Goal: Transaction & Acquisition: Obtain resource

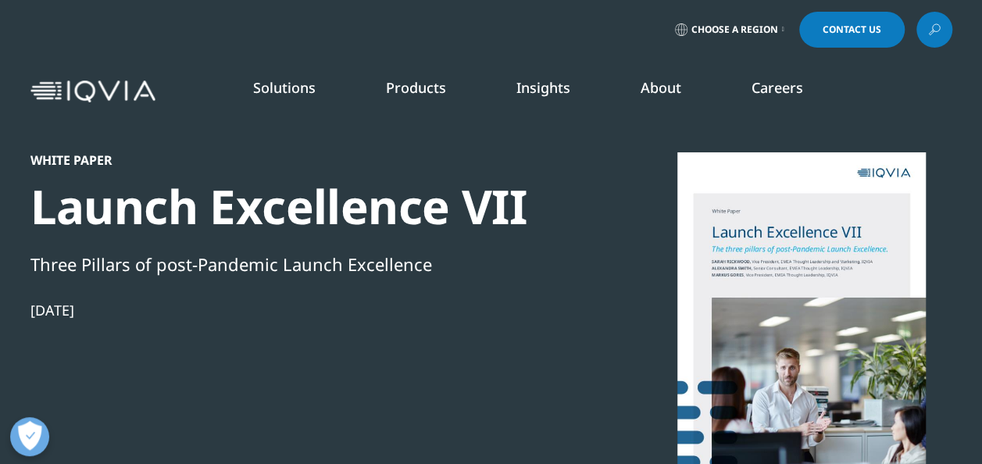
click at [118, 300] on link "DISCOVER INSIGHTS" at bounding box center [124, 303] width 187 height 13
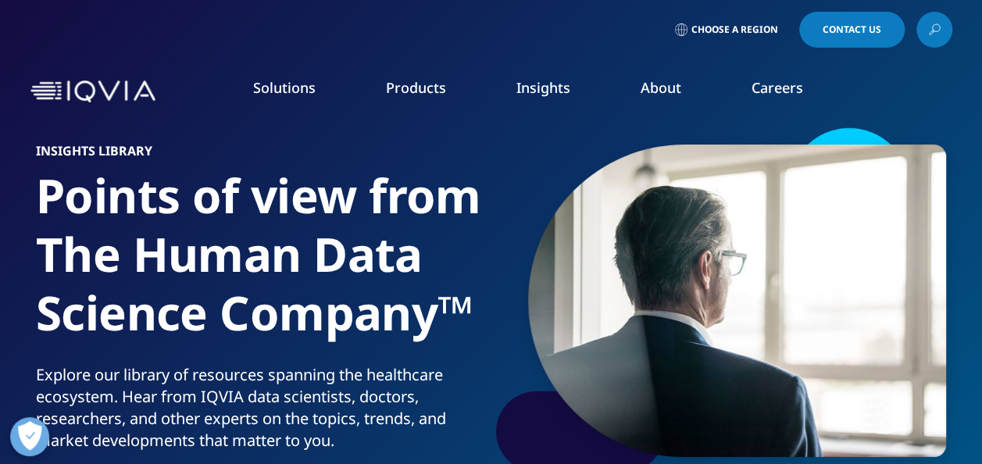
click at [522, 146] on div at bounding box center [719, 300] width 453 height 351
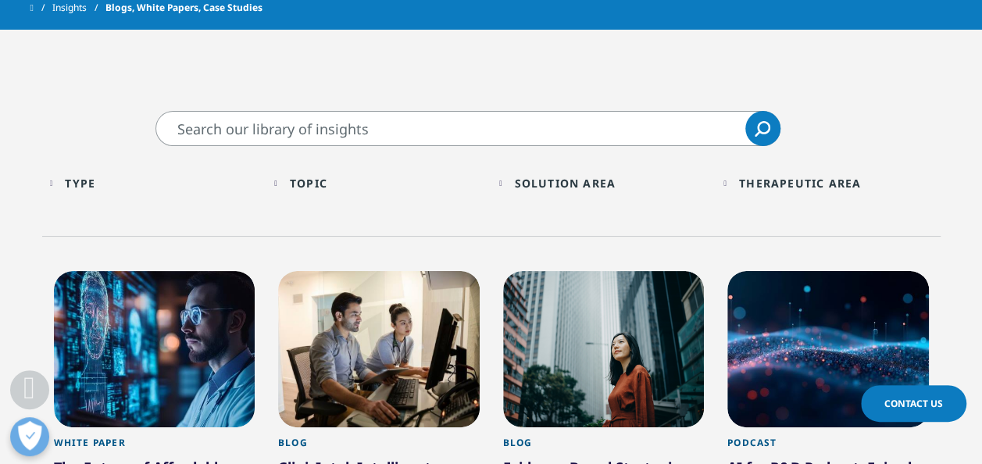
scroll to position [469, 0]
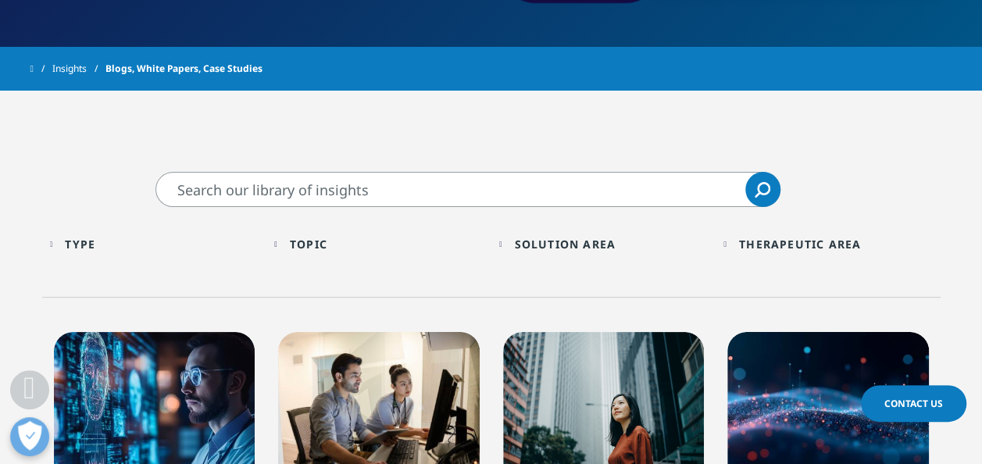
click at [114, 244] on div "Type Loading" at bounding box center [162, 244] width 194 height 15
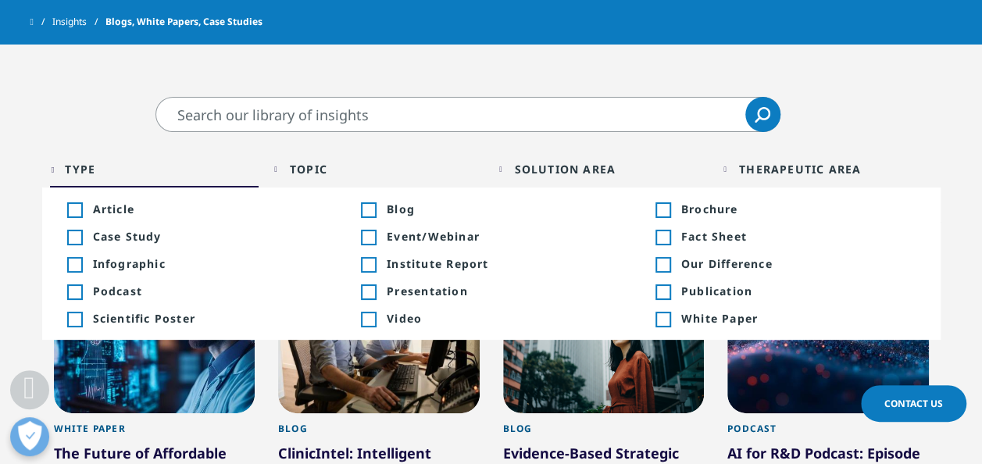
scroll to position [531, 0]
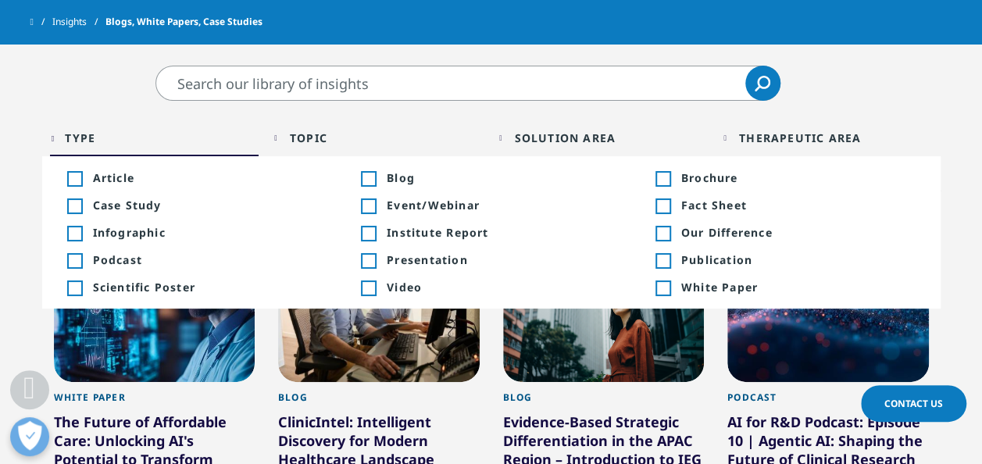
click at [497, 111] on div "Type Loading Clear Or/And Operator Toggle Article 221 Toggle Toggle Blog 1,404 …" at bounding box center [491, 146] width 898 height 90
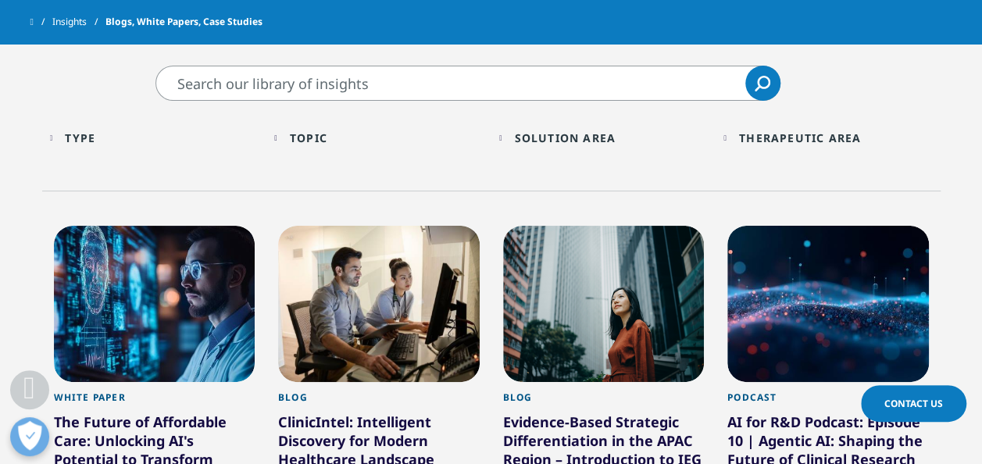
click at [447, 72] on input "Search" at bounding box center [467, 83] width 625 height 35
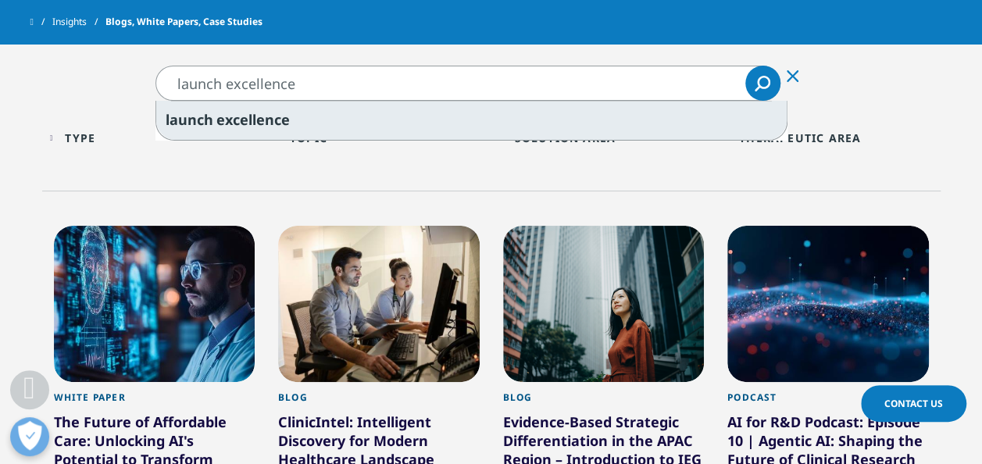
type input "launch excellence"
click at [377, 116] on div "launch excellence" at bounding box center [471, 120] width 630 height 39
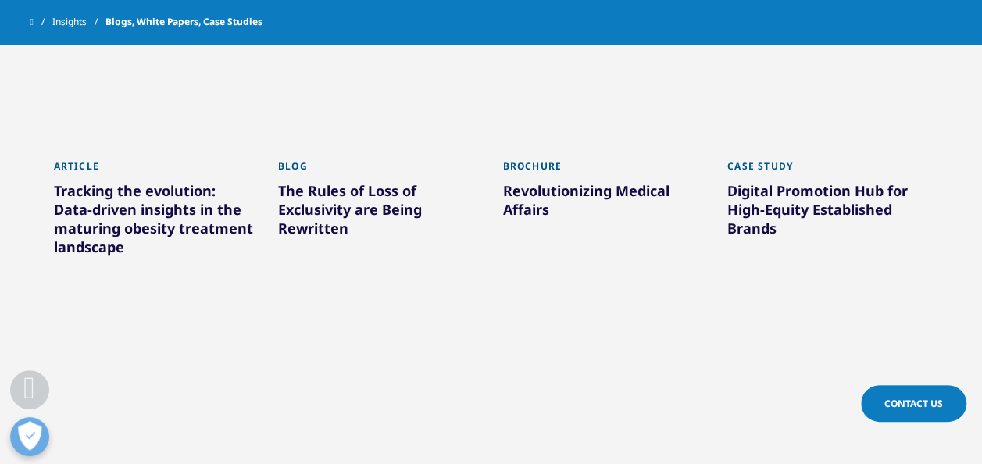
scroll to position [812, 0]
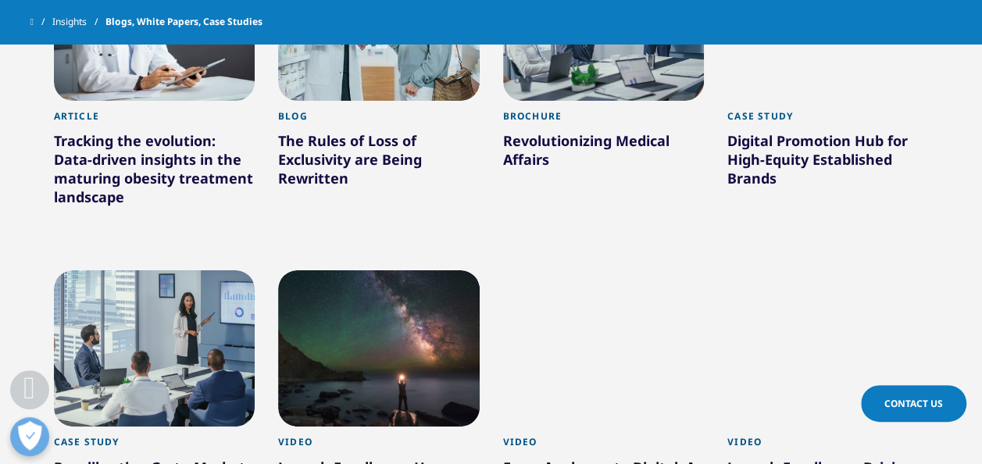
click at [520, 134] on div "Revolutionizing Medical Affairs" at bounding box center [603, 153] width 201 height 44
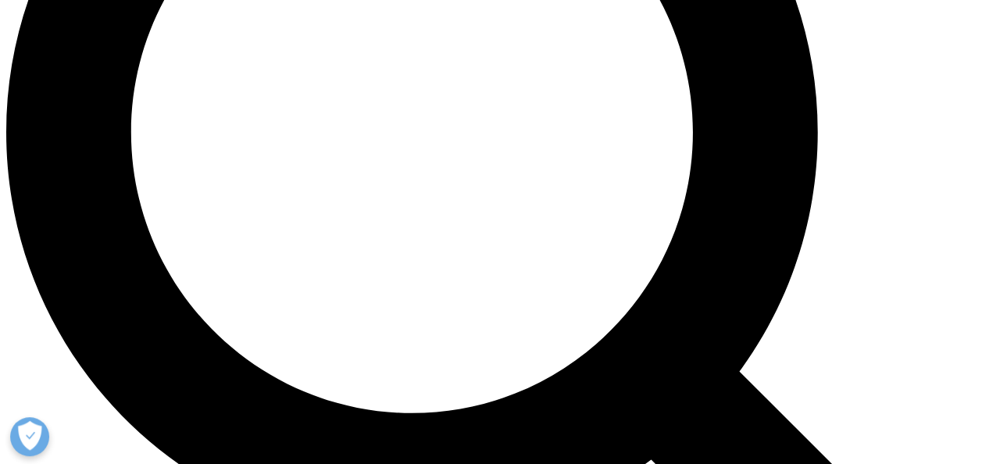
scroll to position [1343, 0]
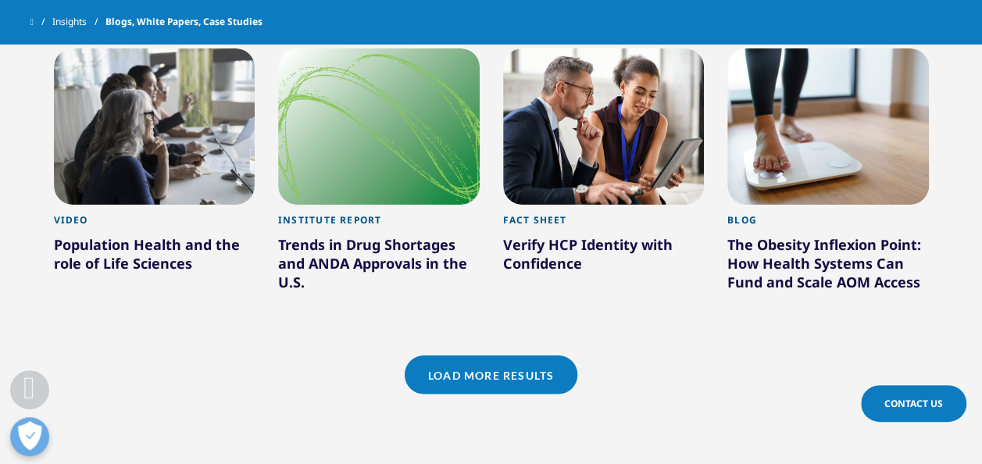
scroll to position [1349, 0]
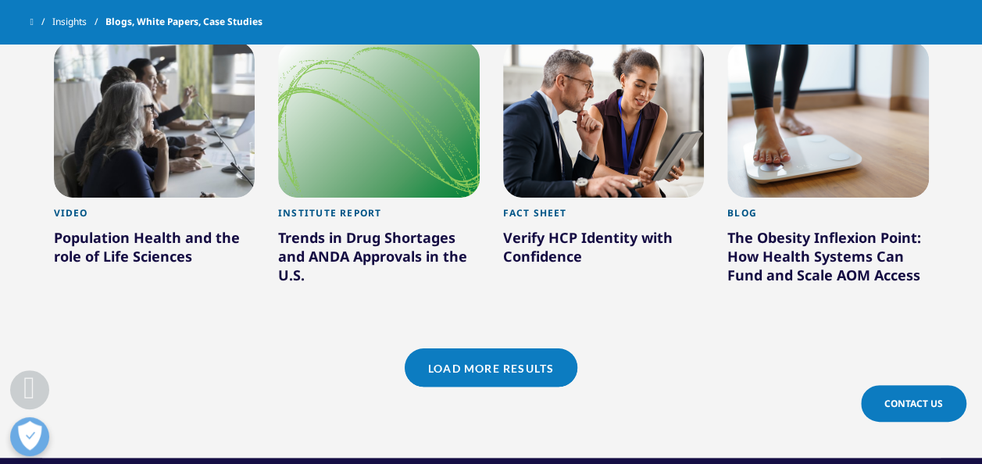
click at [461, 370] on link "Load More Results" at bounding box center [491, 367] width 173 height 38
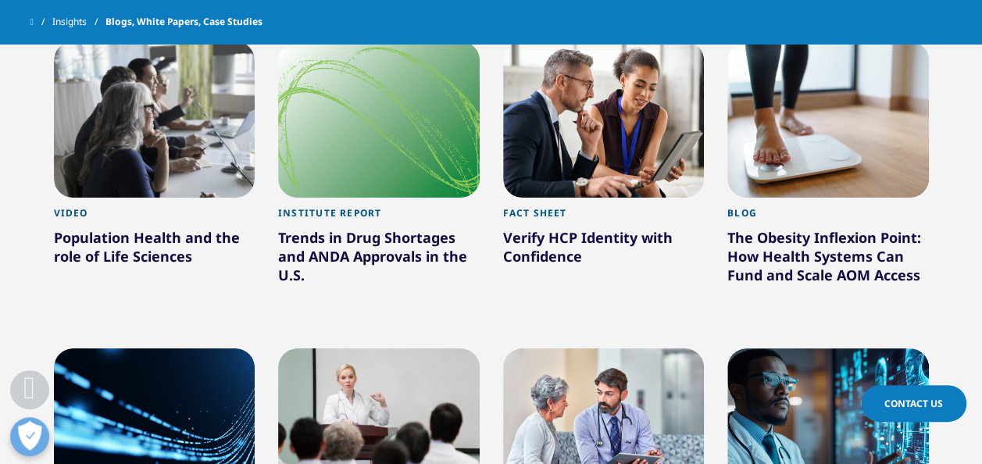
click at [491, 230] on div "Fact Sheet Verify HCP Identity with Confidence Learn More" at bounding box center [603, 183] width 225 height 307
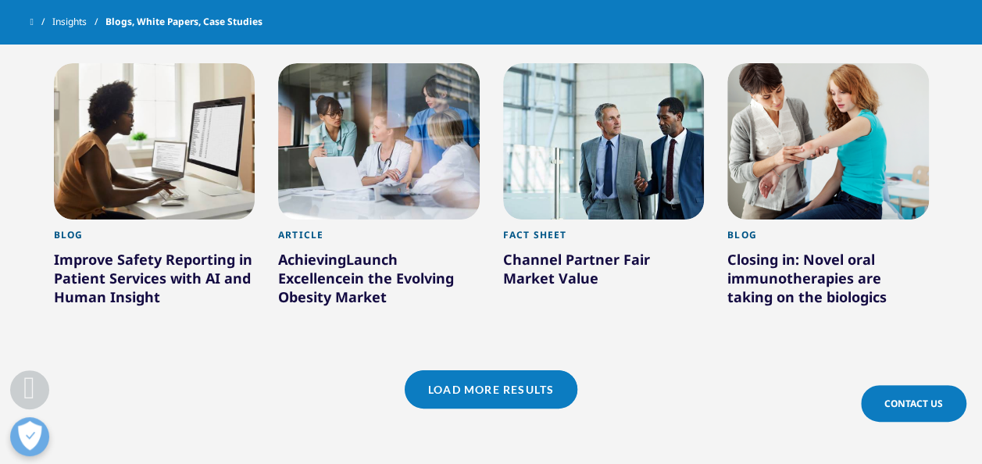
scroll to position [2317, 0]
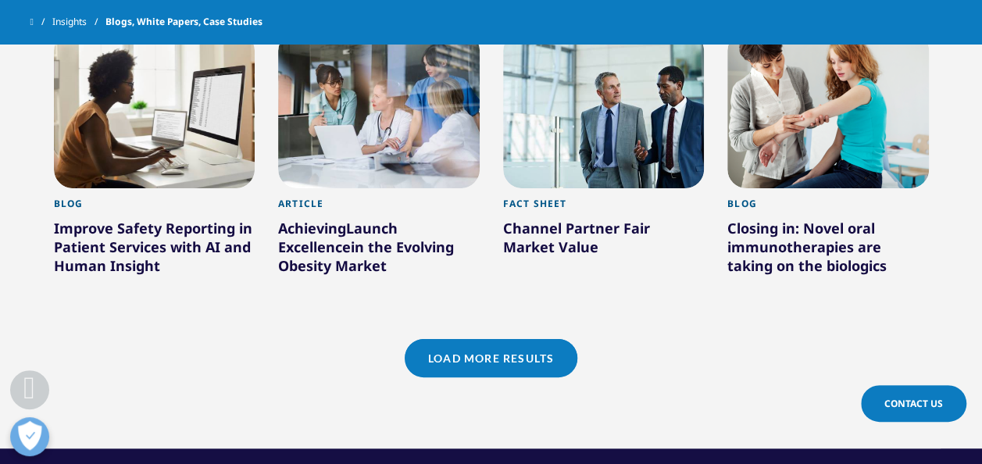
drag, startPoint x: 979, startPoint y: 341, endPoint x: 992, endPoint y: 112, distance: 229.1
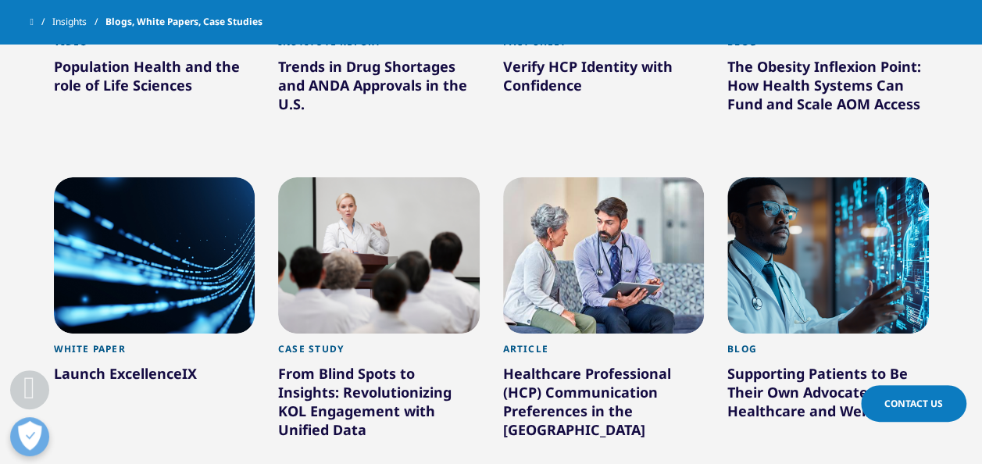
scroll to position [0, 0]
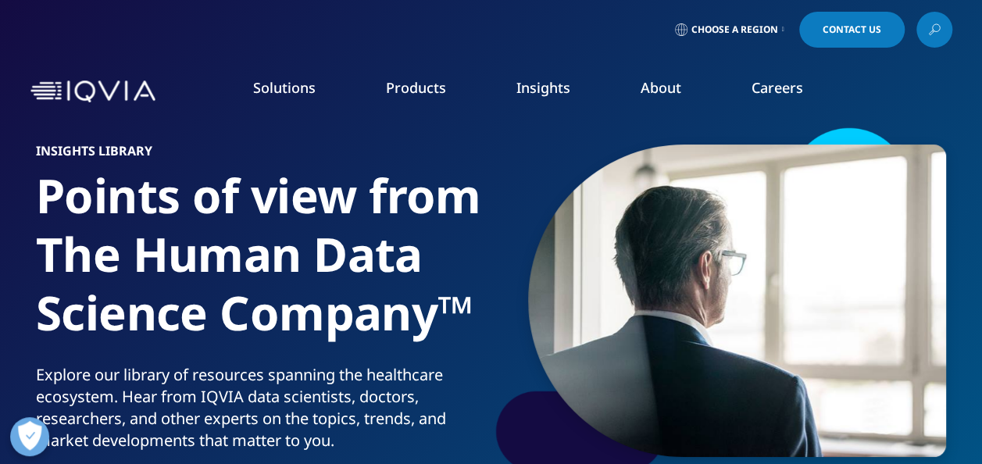
click at [475, 36] on div "Choose a Region Contact Us" at bounding box center [490, 30] width 921 height 36
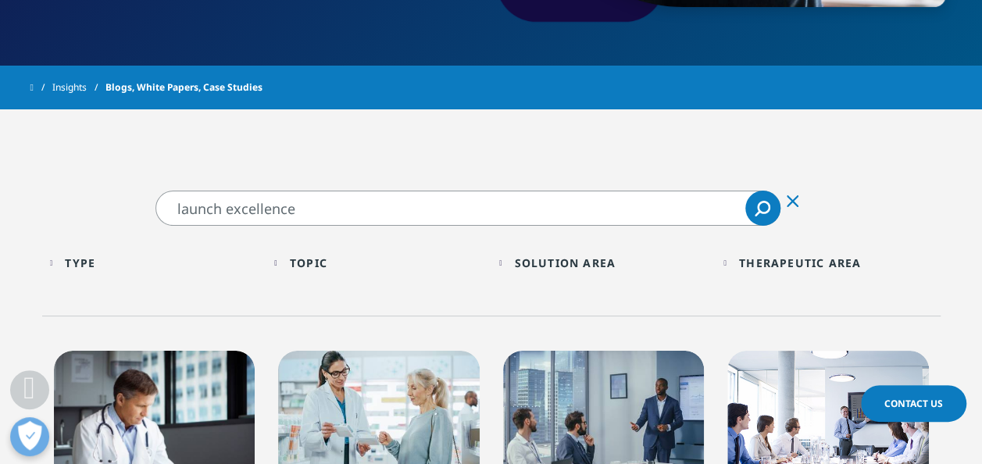
scroll to position [469, 0]
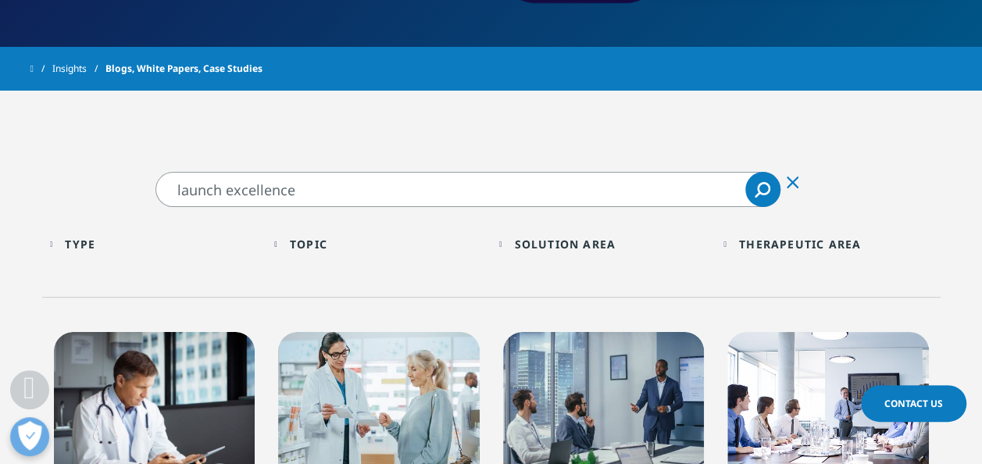
click at [355, 200] on input "launch excellence" at bounding box center [467, 189] width 625 height 35
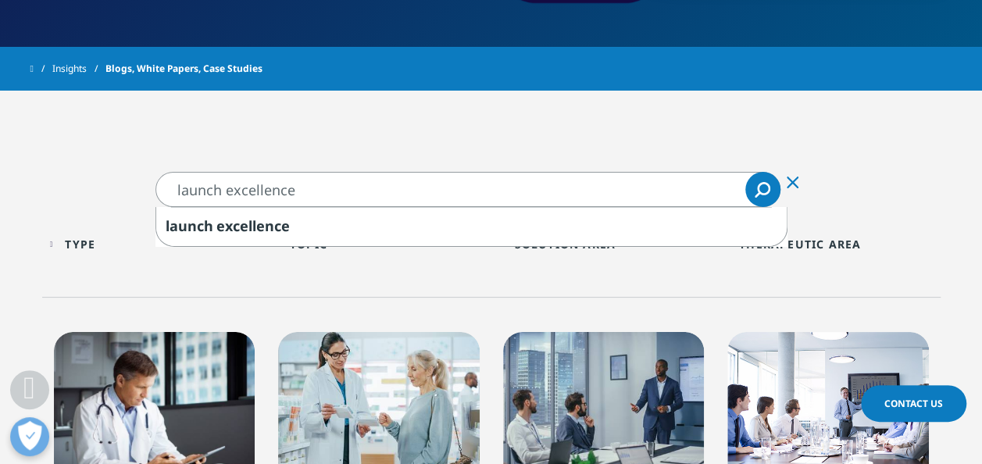
drag, startPoint x: 355, startPoint y: 200, endPoint x: 97, endPoint y: 189, distance: 257.9
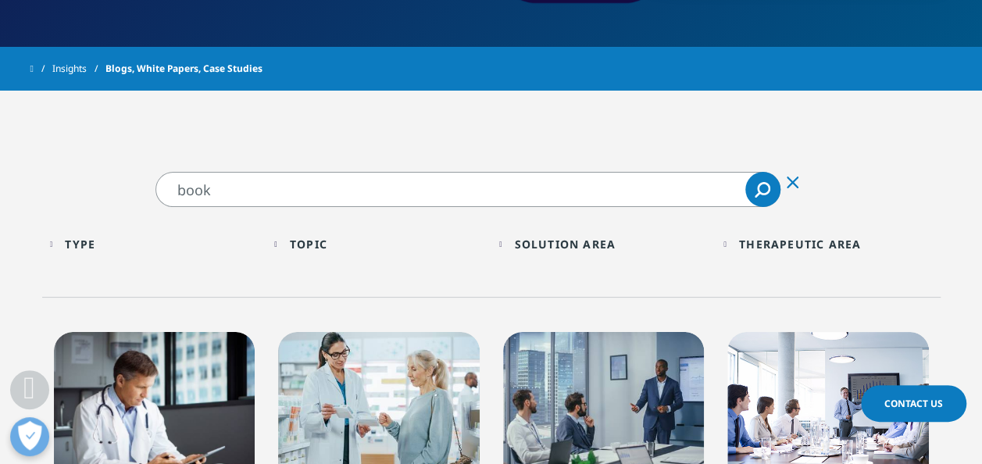
click at [761, 196] on icon "Search" at bounding box center [762, 190] width 16 height 16
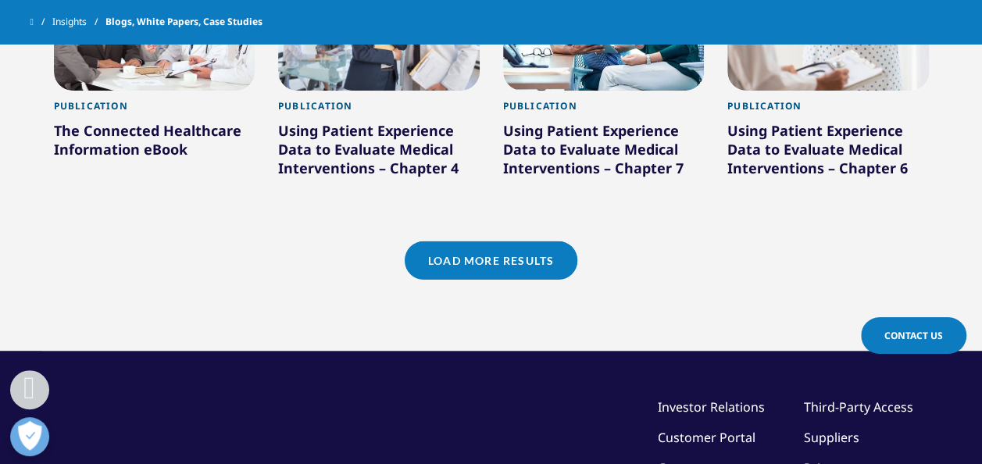
scroll to position [1499, 0]
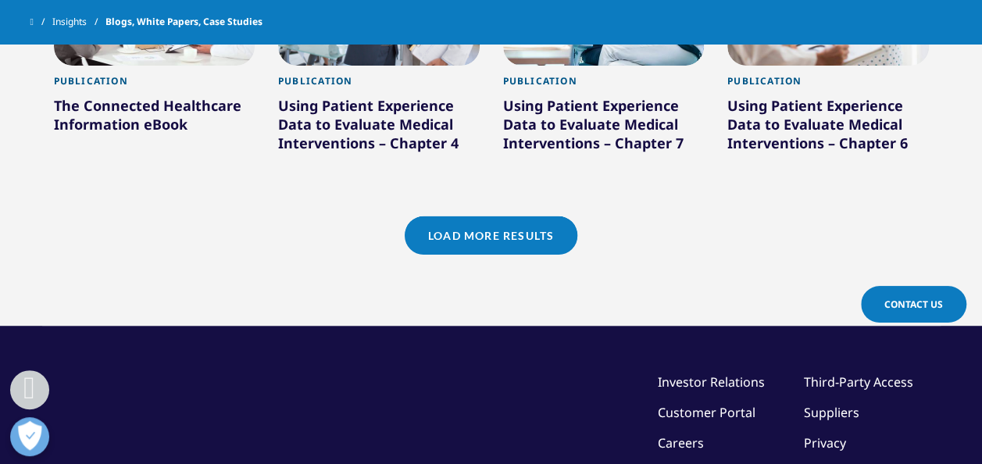
click at [499, 228] on link "Load More Results" at bounding box center [491, 235] width 173 height 38
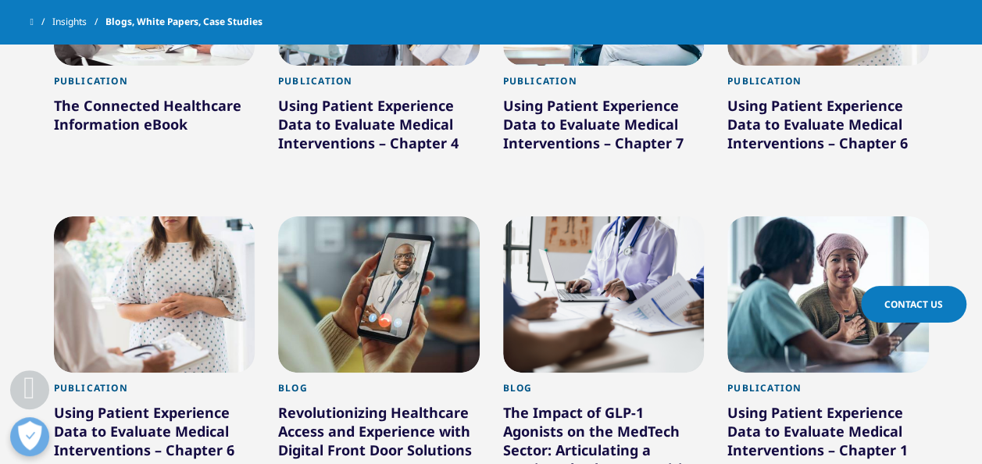
click at [487, 200] on div "Publication Using Patient Experience Data to Evaluate Medical Interventions – C…" at bounding box center [378, 51] width 225 height 307
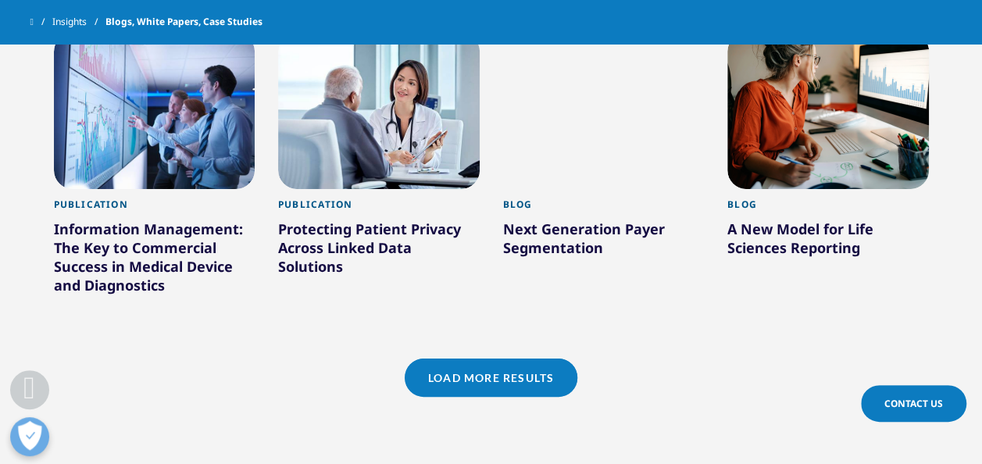
scroll to position [2374, 0]
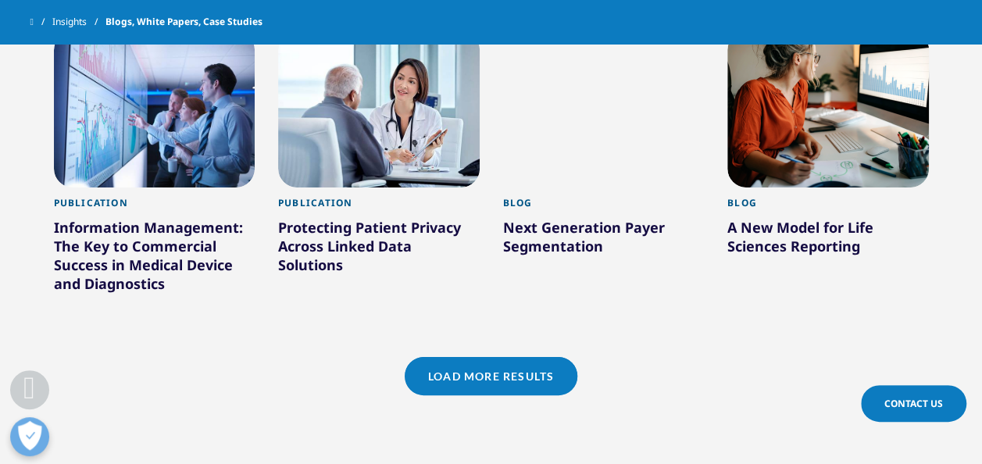
click at [484, 385] on link "Load More Results" at bounding box center [491, 376] width 173 height 38
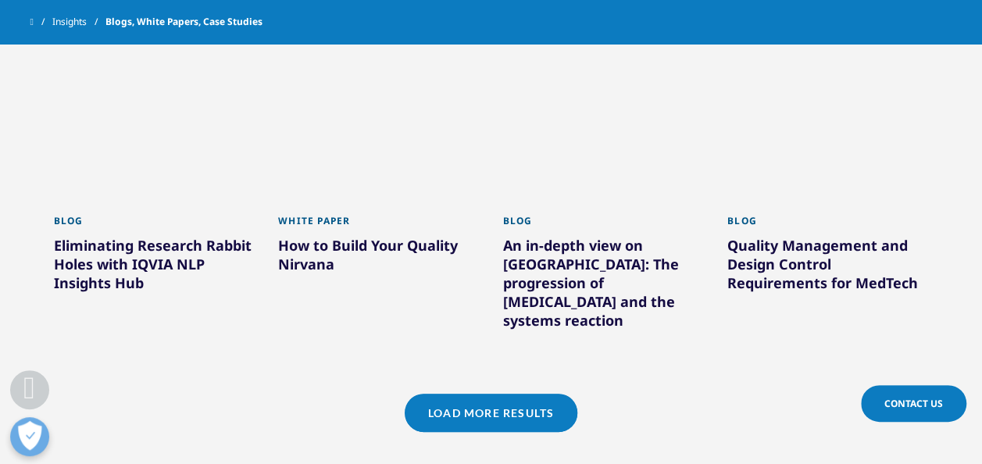
scroll to position [3342, 0]
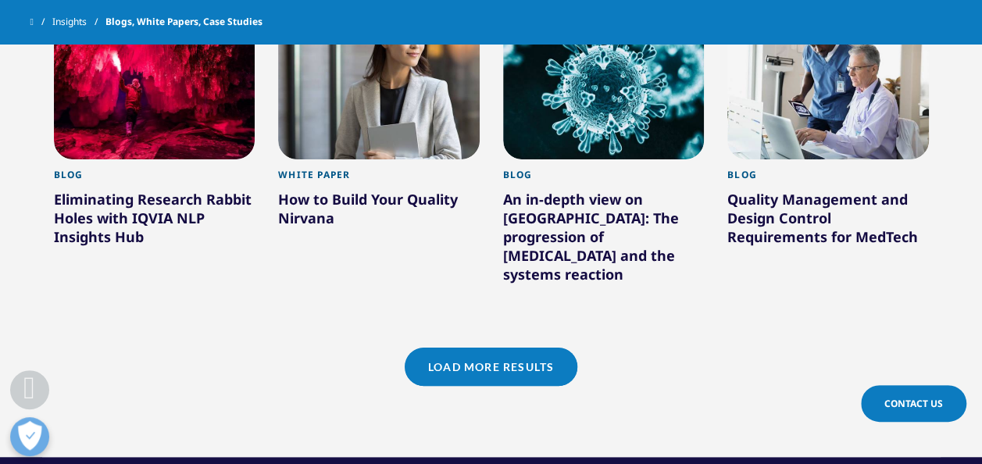
click at [483, 351] on link "Load More Results" at bounding box center [491, 367] width 173 height 38
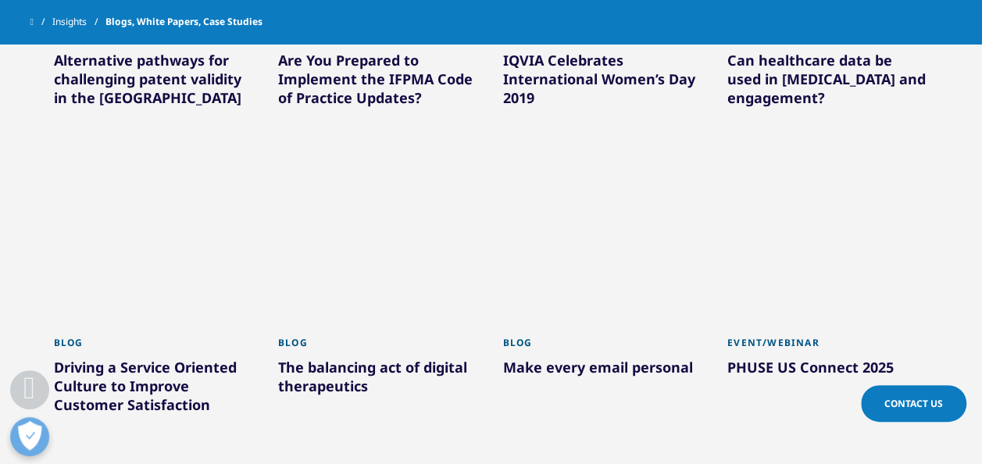
scroll to position [3842, 0]
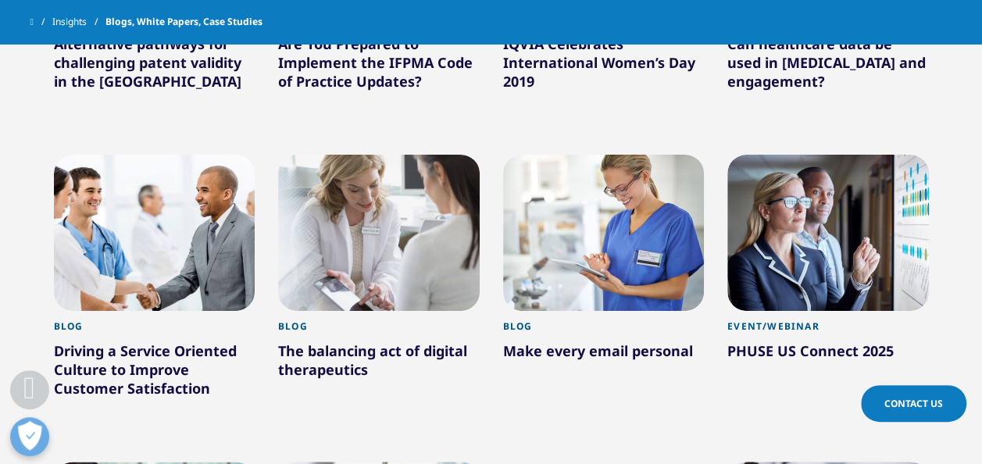
click at [485, 155] on div "Blog The balancing act of digital therapeutics Learn More" at bounding box center [378, 296] width 225 height 307
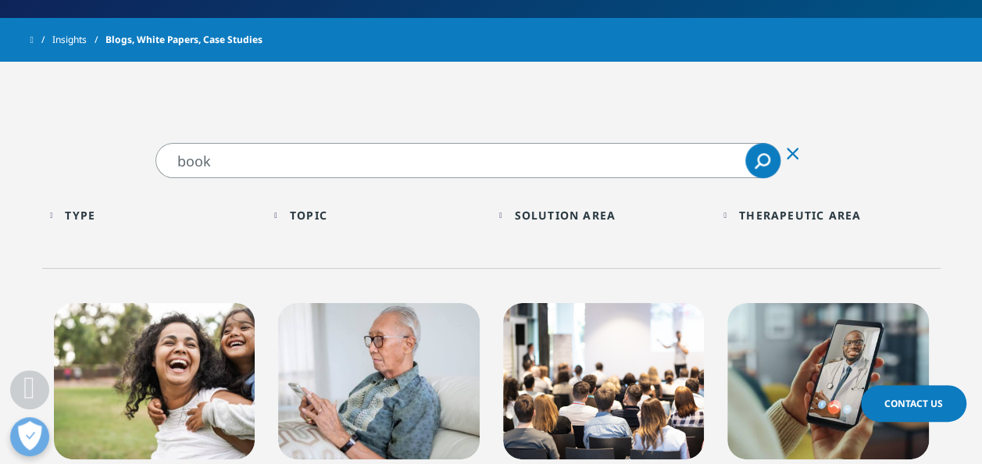
scroll to position [500, 0]
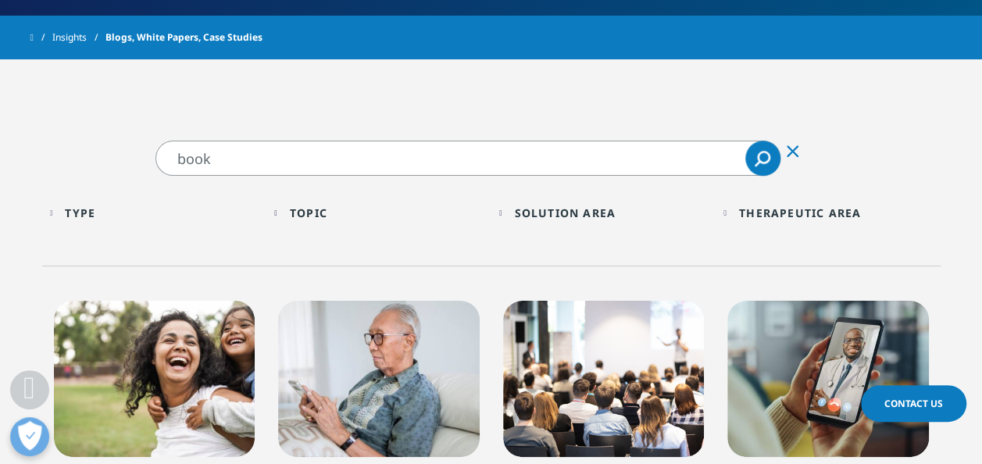
click at [485, 155] on input "book" at bounding box center [467, 158] width 625 height 35
type input "b"
type input "five success factors"
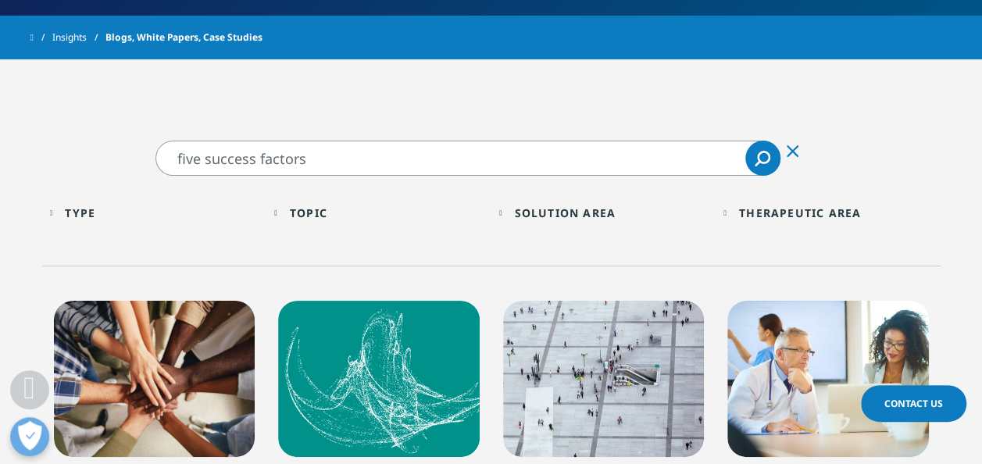
click at [511, 258] on div "Type Loading Clear Or/And Operator Toggle Blog 67 Toggle Toggle Event/Webinar 2…" at bounding box center [491, 221] width 898 height 90
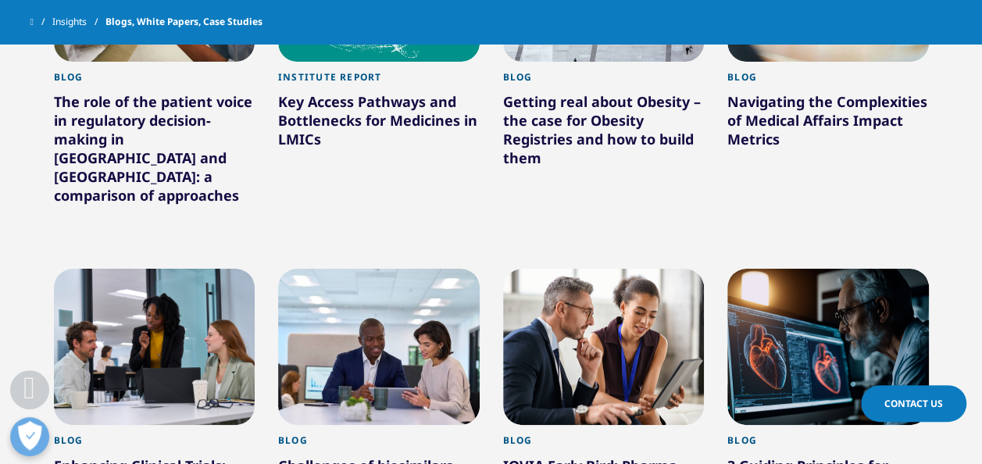
scroll to position [843, 0]
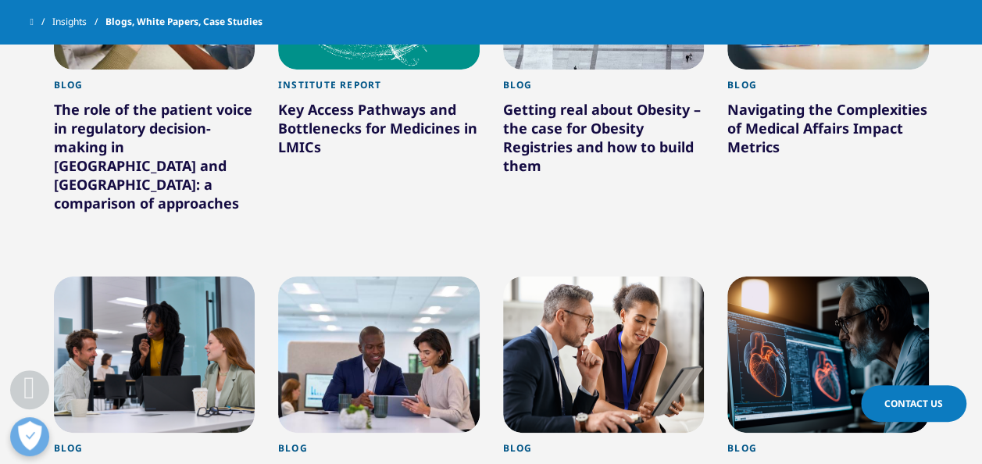
click at [440, 123] on div "Key Access Pathways and Bottlenecks for Medicines in LMICs" at bounding box center [378, 131] width 201 height 62
click at [418, 127] on div "Key Access Pathways and Bottlenecks for Medicines in LMICs" at bounding box center [378, 131] width 201 height 62
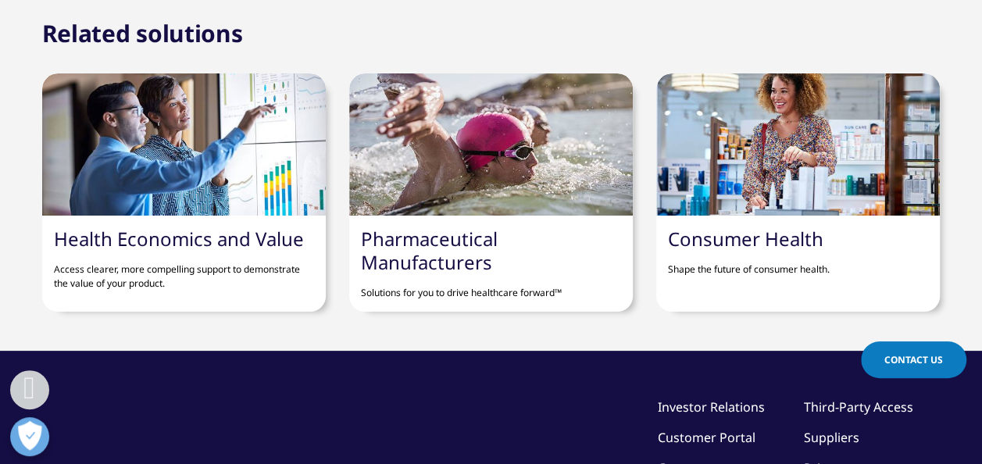
scroll to position [4685, 0]
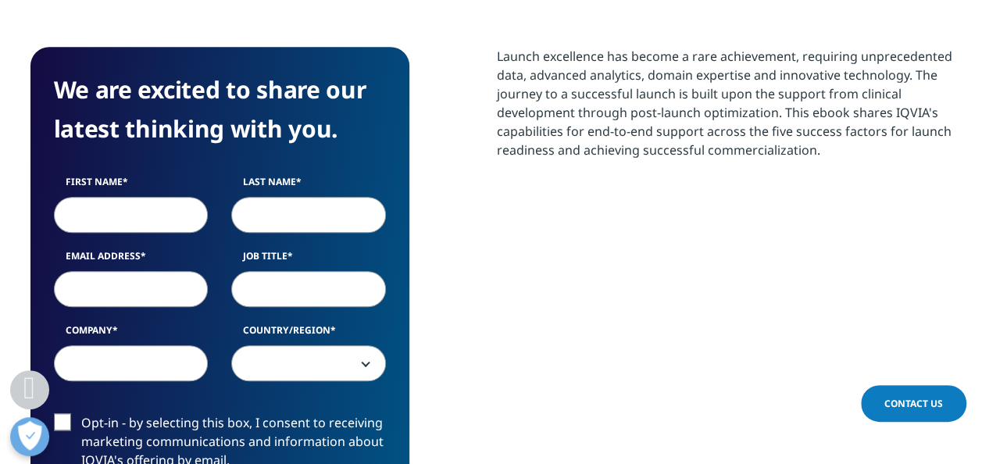
scroll to position [593, 0]
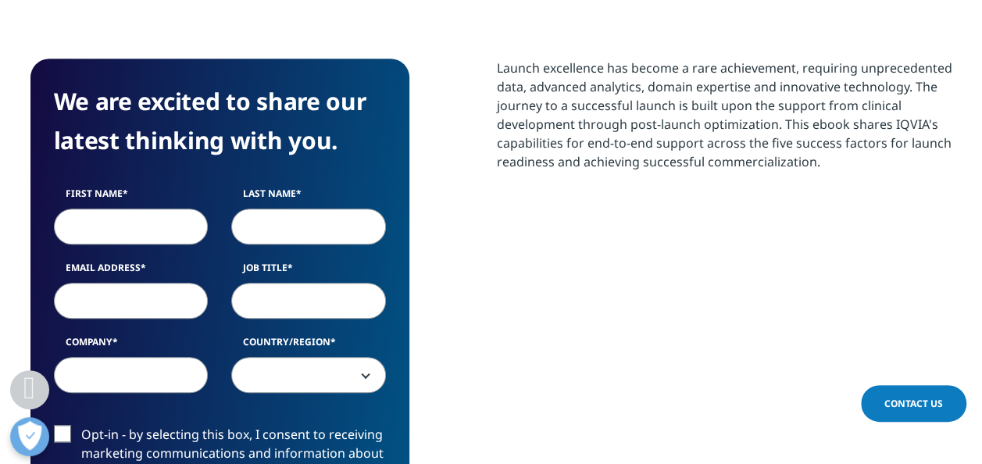
click at [161, 226] on input "First Name" at bounding box center [131, 227] width 155 height 36
type input "Mohammed"
type input "Walid Elbagoury"
type input "mwabagoury996@gmail.com"
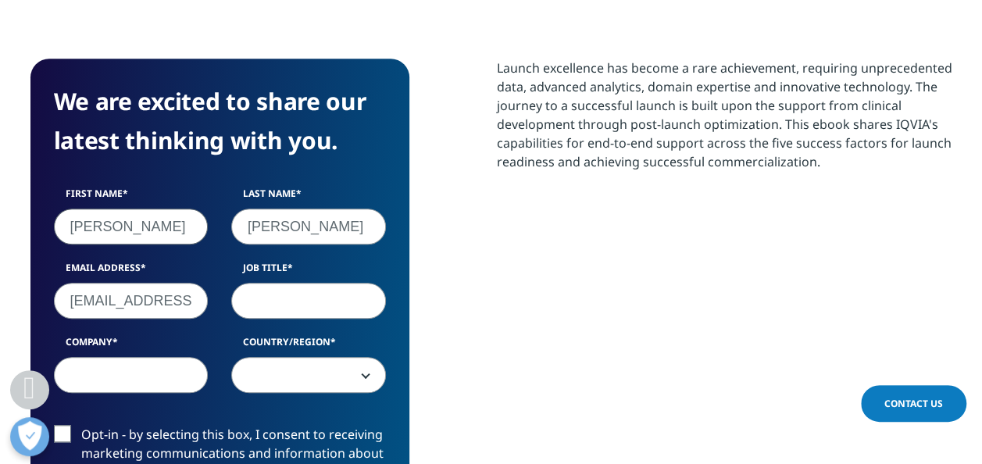
select select "[GEOGRAPHIC_DATA]"
click at [300, 301] on input "Job Title" at bounding box center [308, 301] width 155 height 36
type input "MSL"
click at [161, 372] on input "Company" at bounding box center [131, 375] width 155 height 36
type input "Danone"
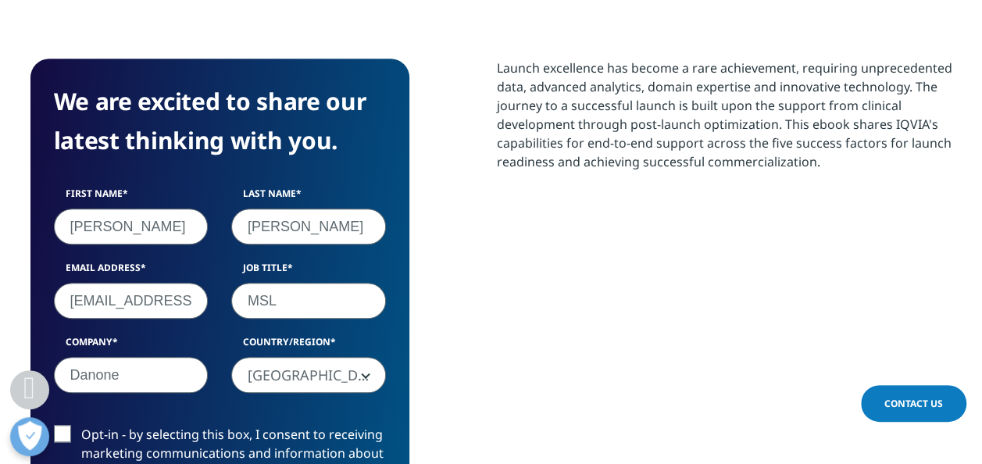
drag, startPoint x: 358, startPoint y: 228, endPoint x: 323, endPoint y: 225, distance: 35.3
click at [323, 225] on input "Walid Elbagoury" at bounding box center [308, 227] width 155 height 36
type input "Walid"
click at [447, 184] on div "We are excited to share our latest thinking with you. First Name Mohammed Last …" at bounding box center [490, 361] width 921 height 604
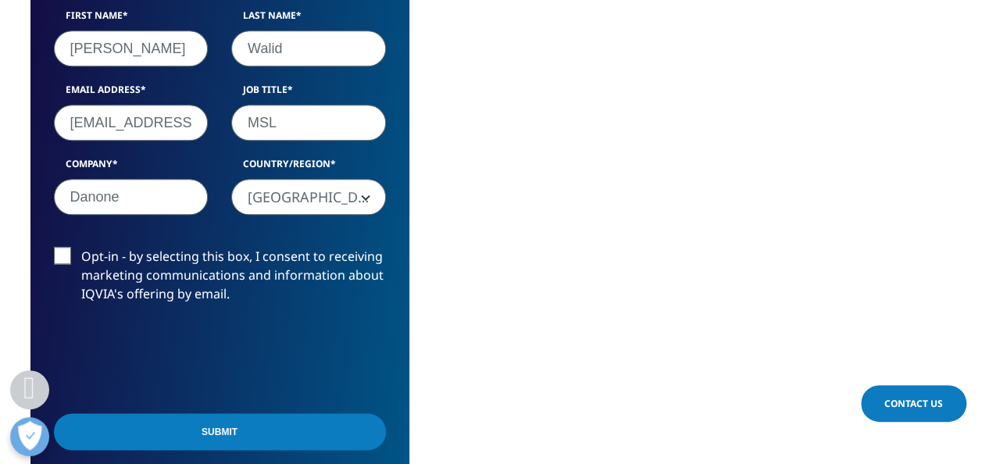
scroll to position [812, 0]
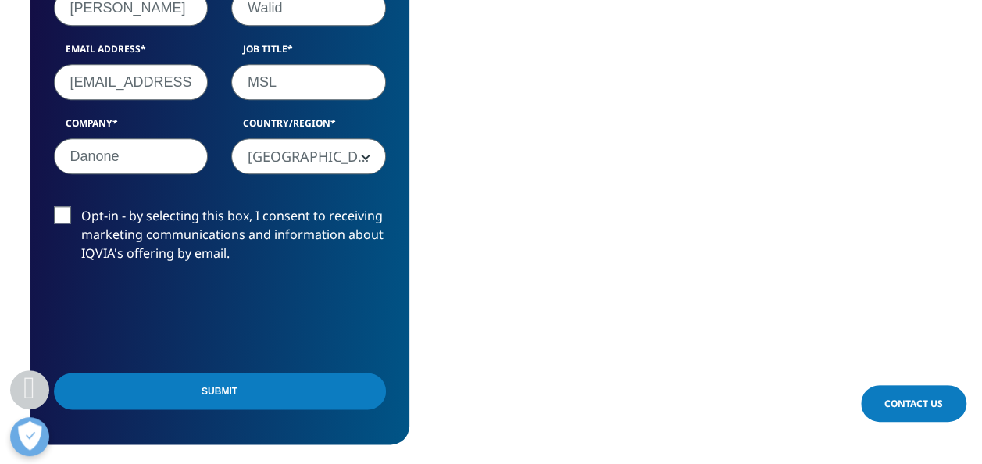
click at [191, 383] on input "Submit" at bounding box center [220, 390] width 332 height 37
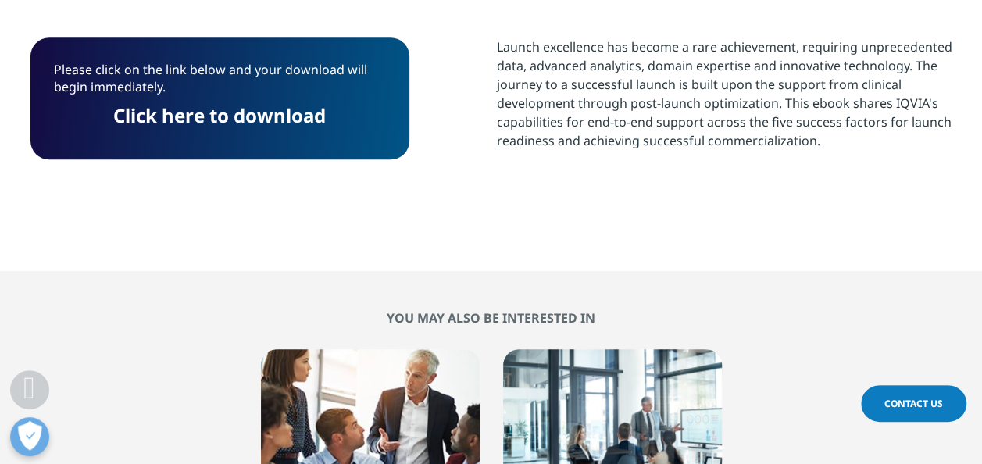
scroll to position [612, 0]
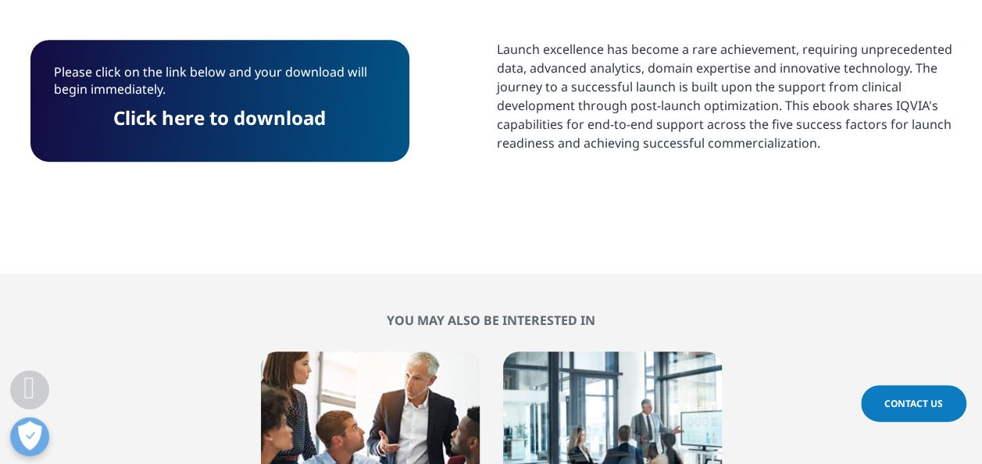
click at [261, 116] on link "Click here to download" at bounding box center [219, 118] width 212 height 26
